Goal: Transaction & Acquisition: Book appointment/travel/reservation

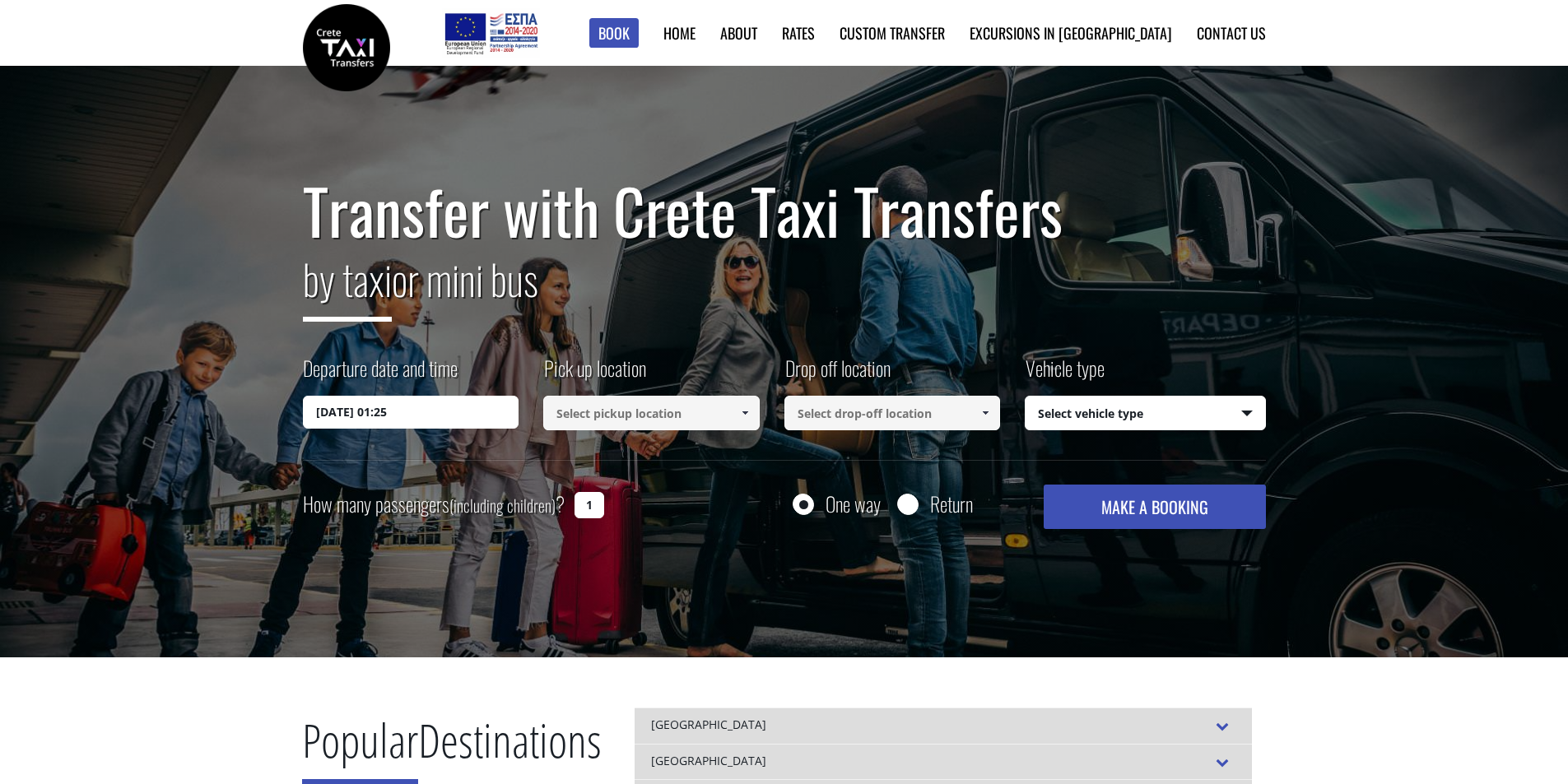
click at [689, 404] on input at bounding box center [651, 412] width 216 height 35
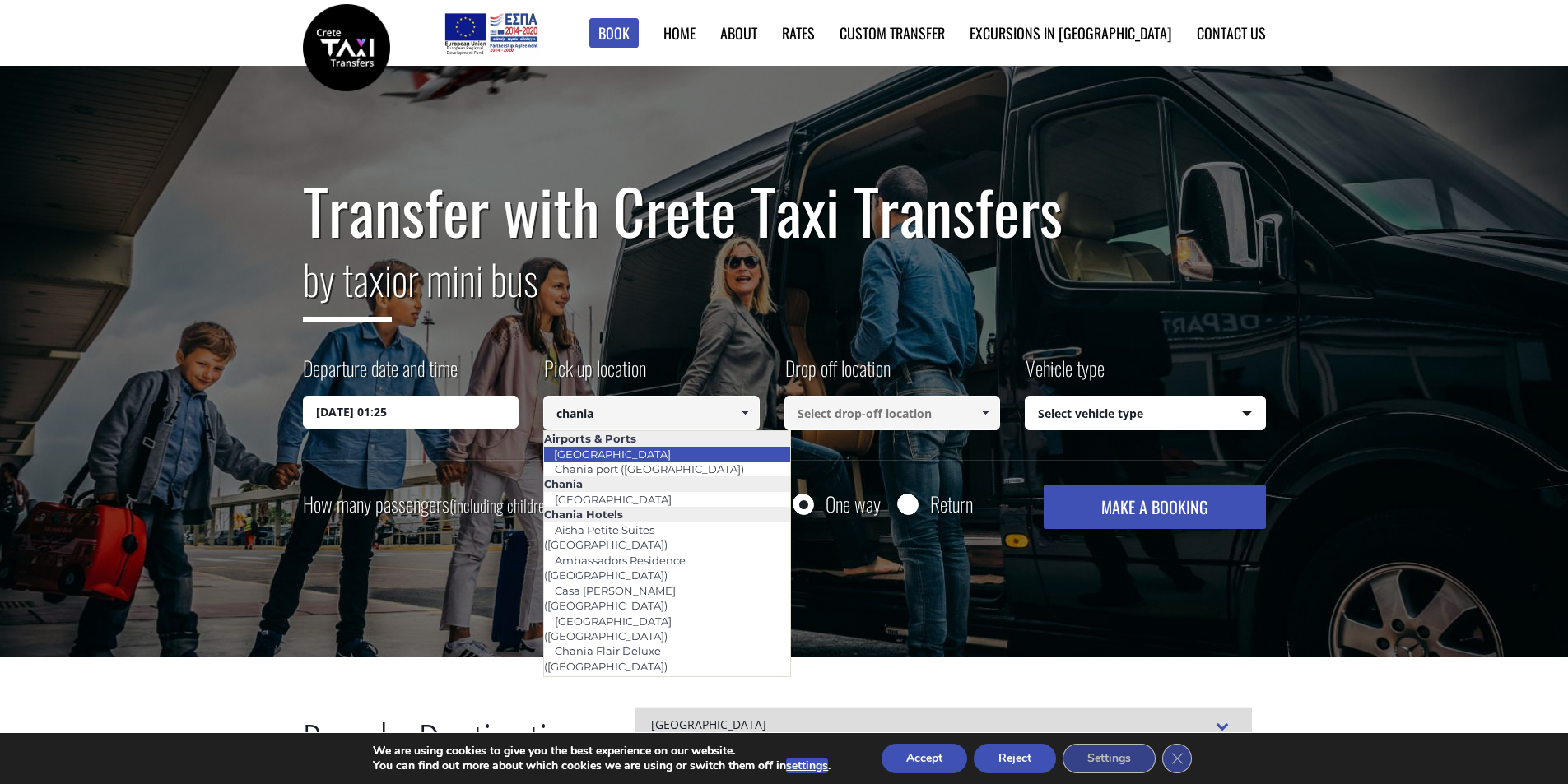
click at [688, 447] on li "[GEOGRAPHIC_DATA]" at bounding box center [667, 454] width 246 height 15
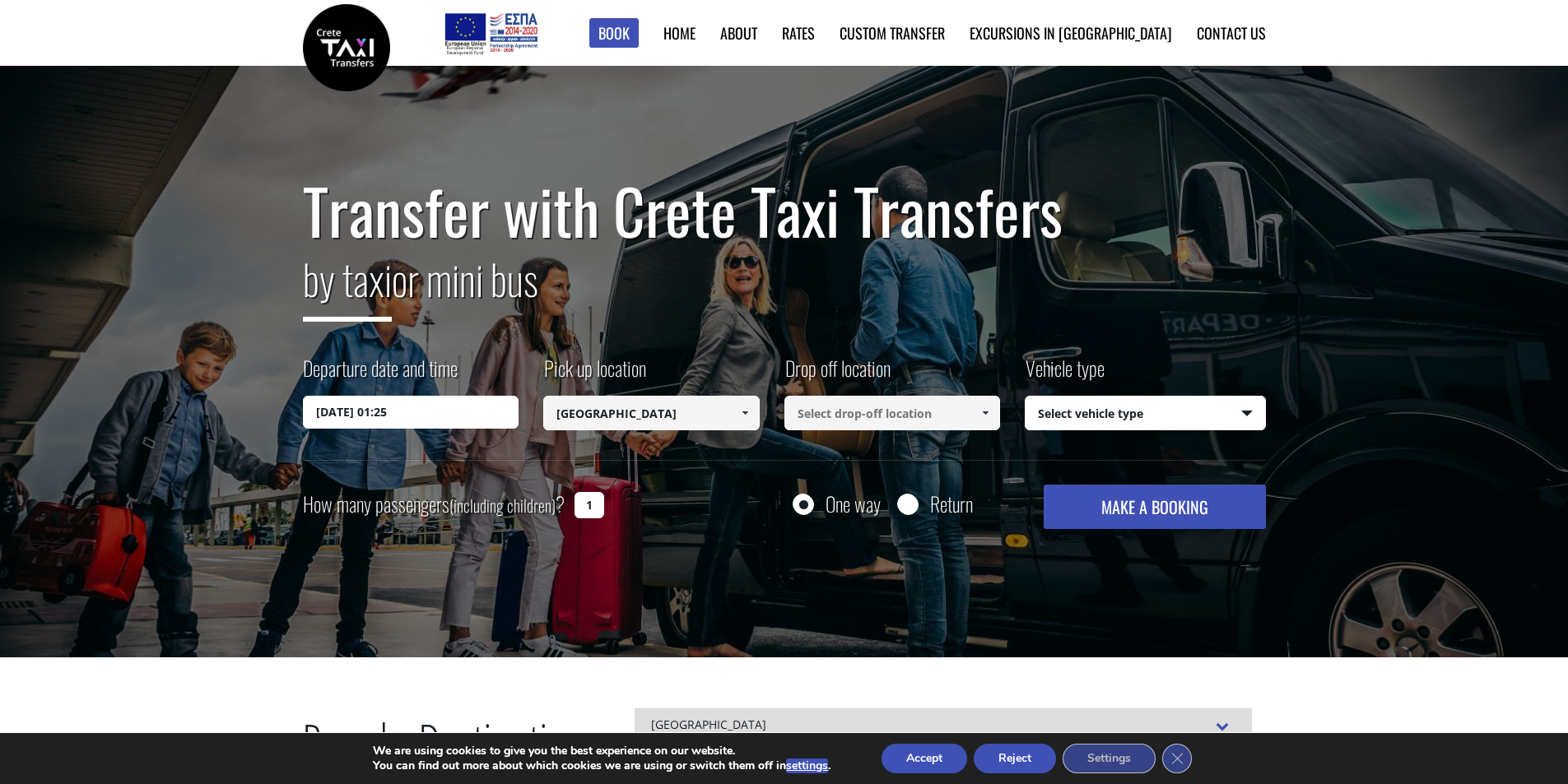
type input "[GEOGRAPHIC_DATA]"
click at [907, 421] on input at bounding box center [892, 412] width 216 height 35
click at [990, 409] on span at bounding box center [984, 412] width 13 height 13
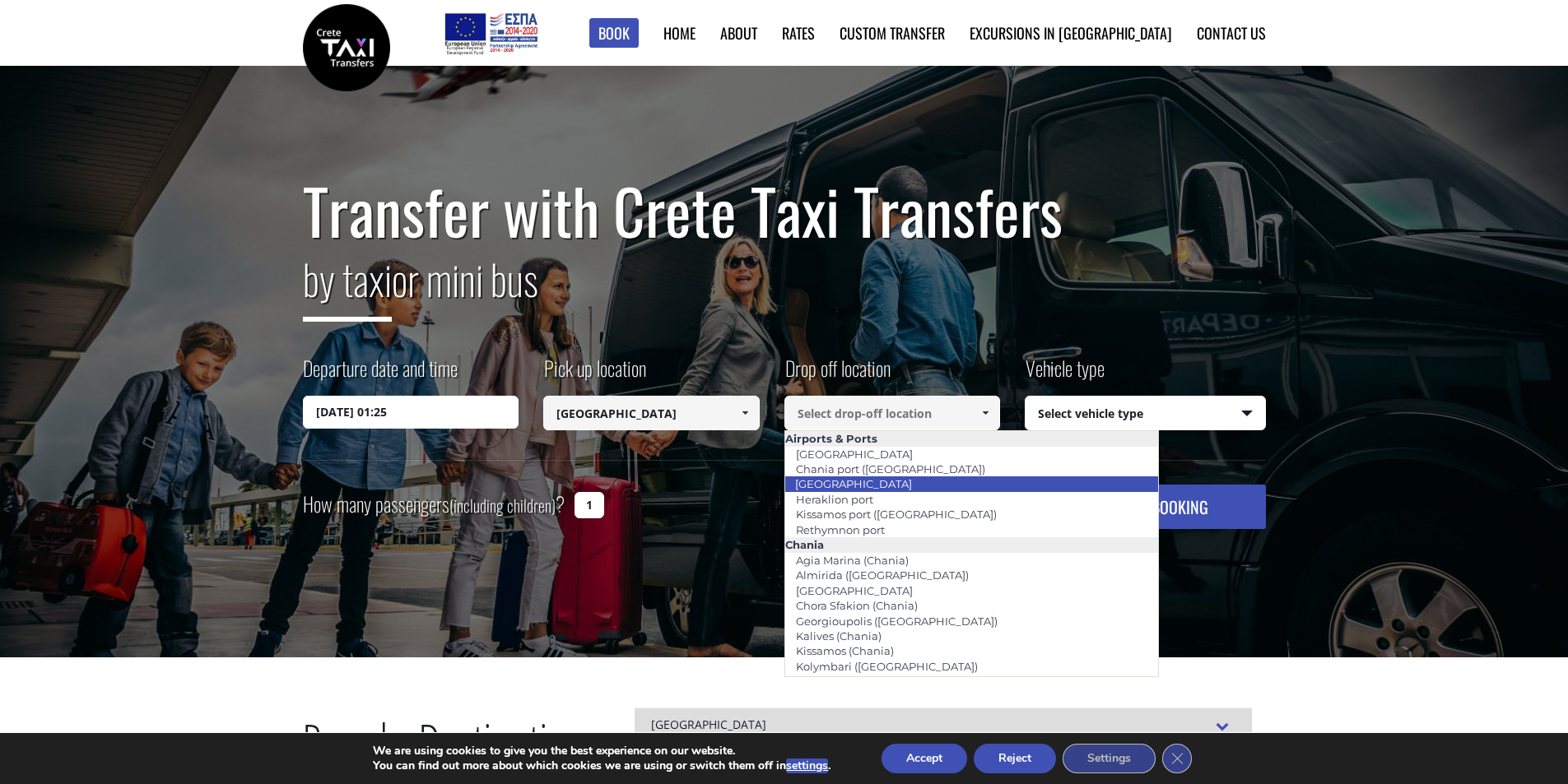
click at [884, 483] on link "[GEOGRAPHIC_DATA]" at bounding box center [853, 484] width 138 height 23
type input "[GEOGRAPHIC_DATA]"
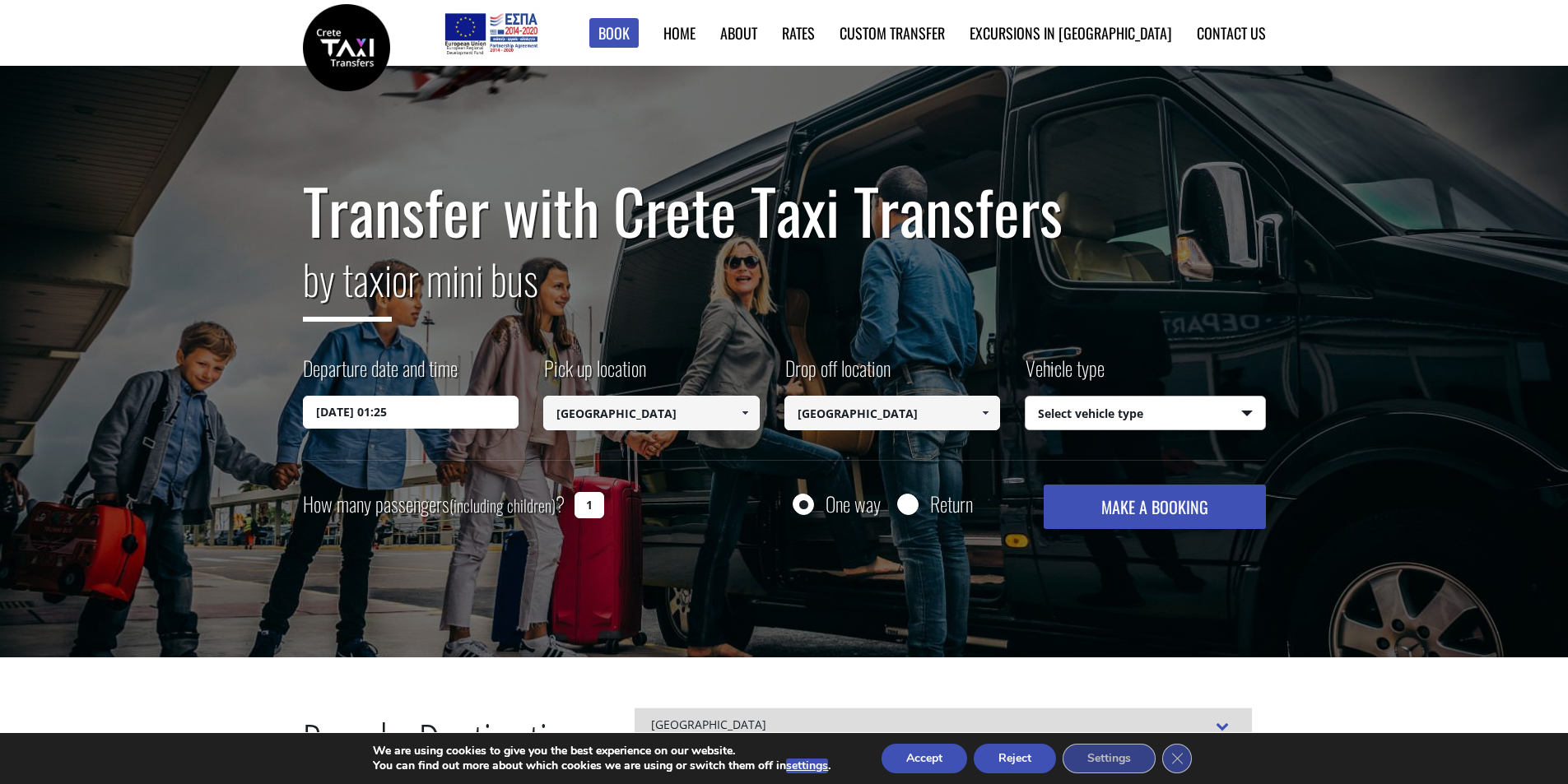
click at [1057, 422] on select "Select vehicle type Taxi (4 passengers) Mercedes E Class Mini Van (7 passengers…" at bounding box center [1145, 413] width 240 height 35
select select "541"
click at [1025, 396] on select "Select vehicle type Taxi (4 passengers) Mercedes E Class Mini Van (7 passengers…" at bounding box center [1145, 413] width 240 height 35
click at [1135, 503] on button "MAKE A BOOKING" at bounding box center [1154, 507] width 222 height 45
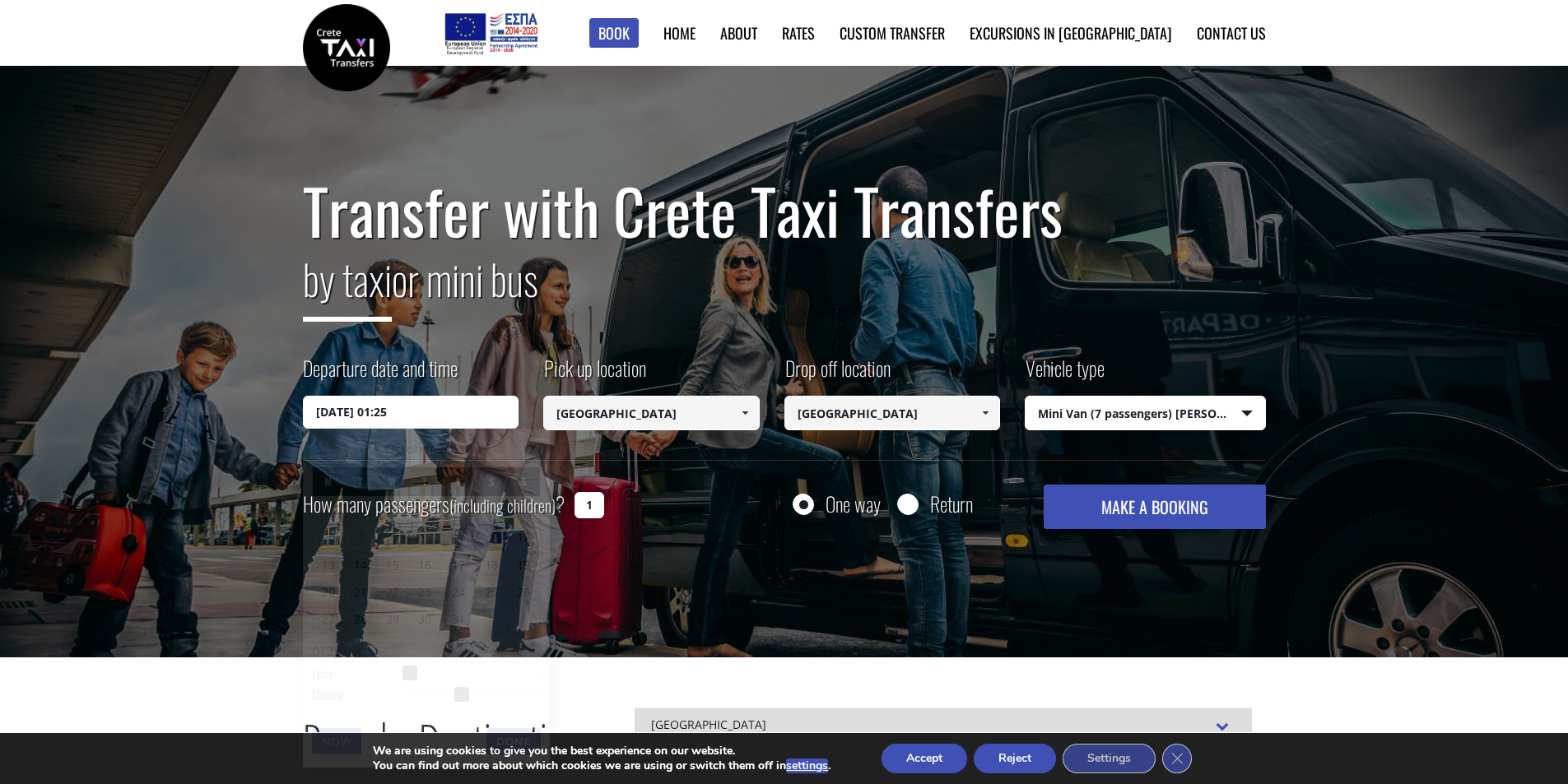
click at [395, 416] on input "11/10/2025 01:25" at bounding box center [411, 412] width 216 height 33
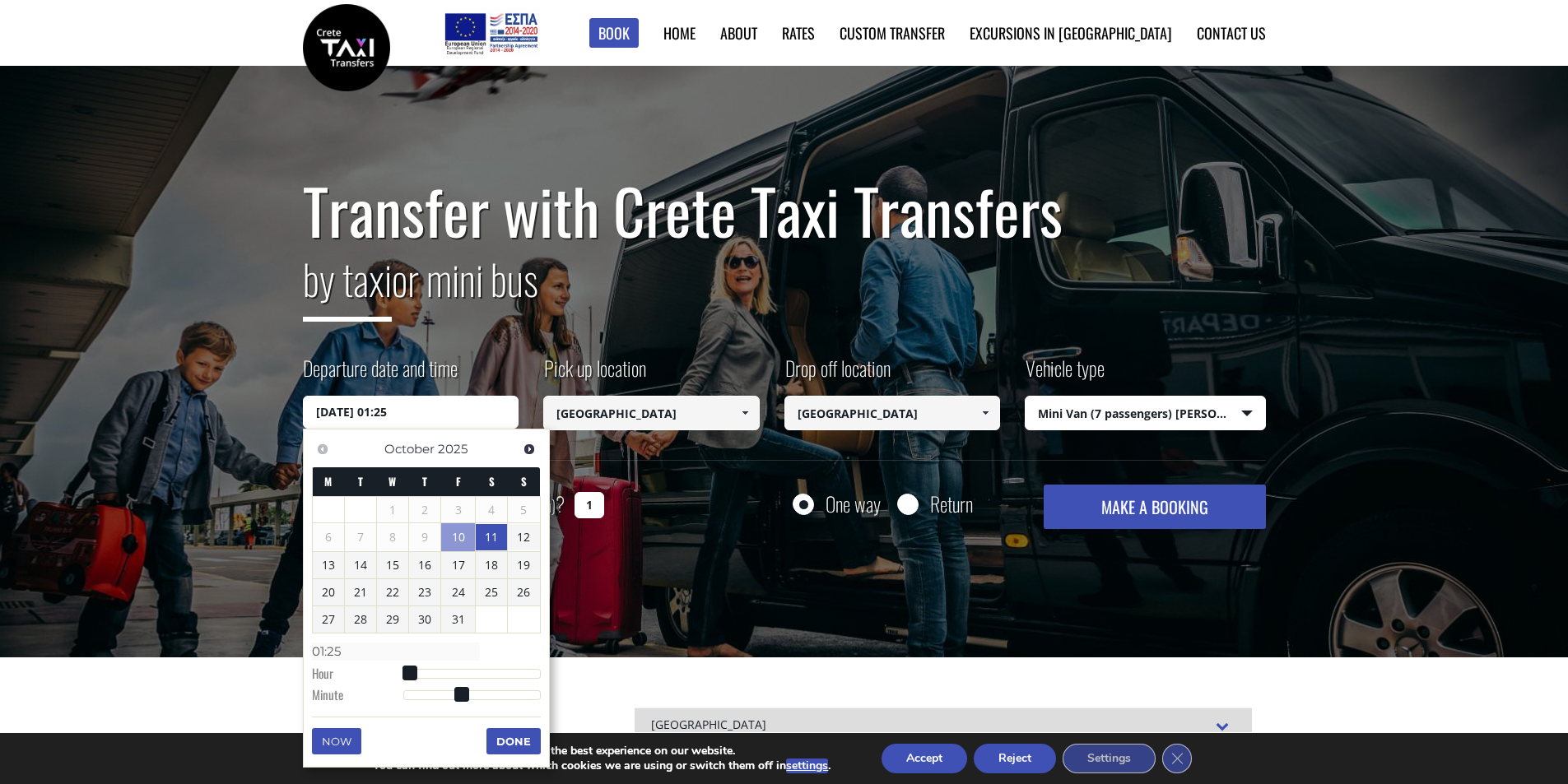
click at [549, 604] on div "Previous Next October 2025 M T W T F S S 1 2 3 4 5 6 7 8 9 10 11 12 13 14 15 16…" at bounding box center [426, 598] width 247 height 339
click at [527, 595] on link "26" at bounding box center [523, 592] width 31 height 27
type input "26/10/2025 00:00"
click at [1376, 395] on div "Transfer with Crete Taxi Transfers by taxi or mini bus Departure date and time …" at bounding box center [784, 362] width 1568 height 592
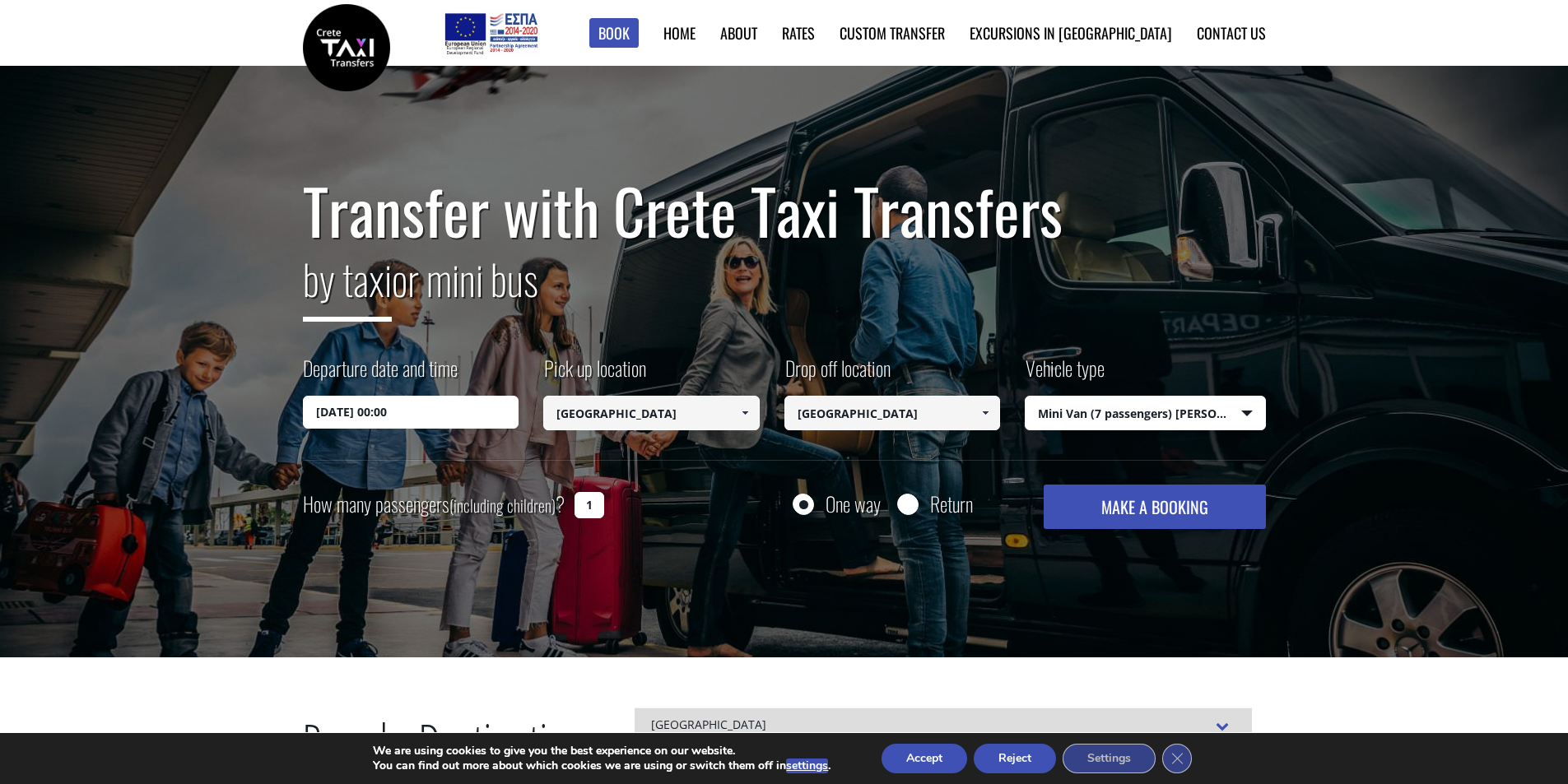
drag, startPoint x: 592, startPoint y: 502, endPoint x: 555, endPoint y: 502, distance: 37.0
click at [555, 502] on div "How many passengers (including children) ? 1" at bounding box center [472, 504] width 339 height 40
type input "5"
click at [1205, 516] on button "MAKE A BOOKING" at bounding box center [1154, 507] width 222 height 45
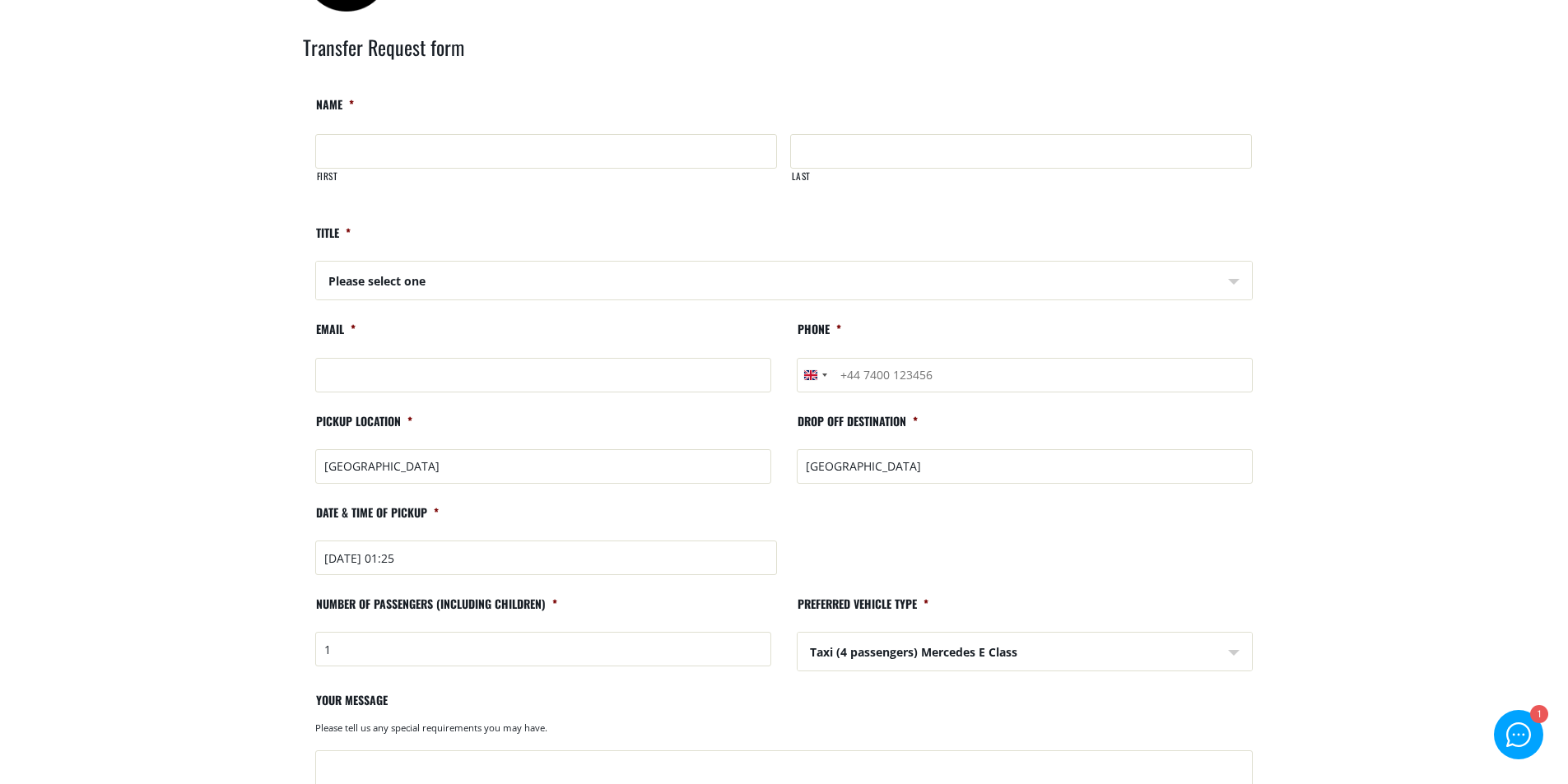
scroll to position [82, 0]
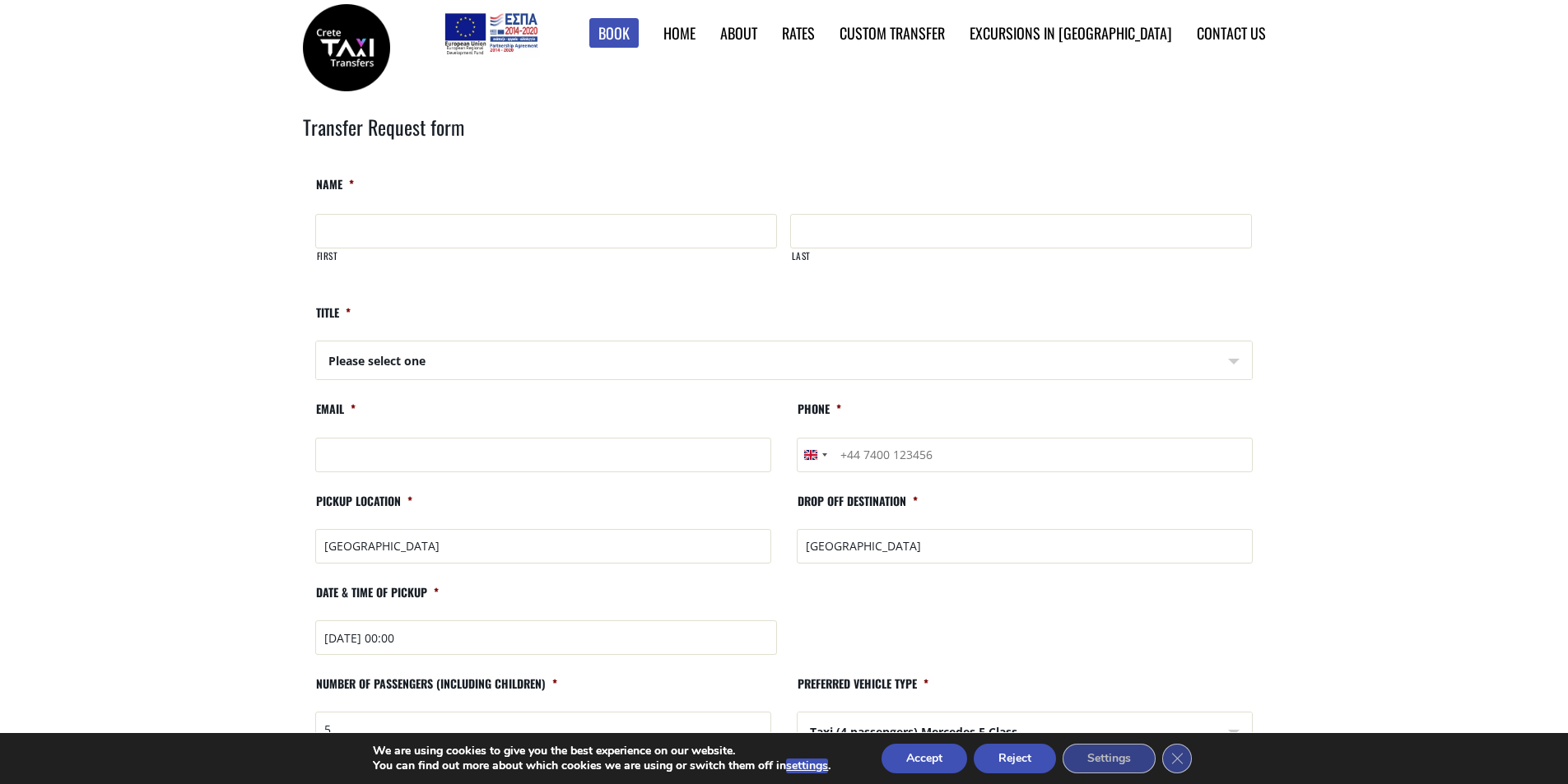
click at [419, 234] on input "First" at bounding box center [546, 231] width 461 height 35
click at [583, 166] on div "Transfer Request form LinkedIn This field is for validation purposes and should…" at bounding box center [784, 604] width 988 height 1045
